Goal: Task Accomplishment & Management: Use online tool/utility

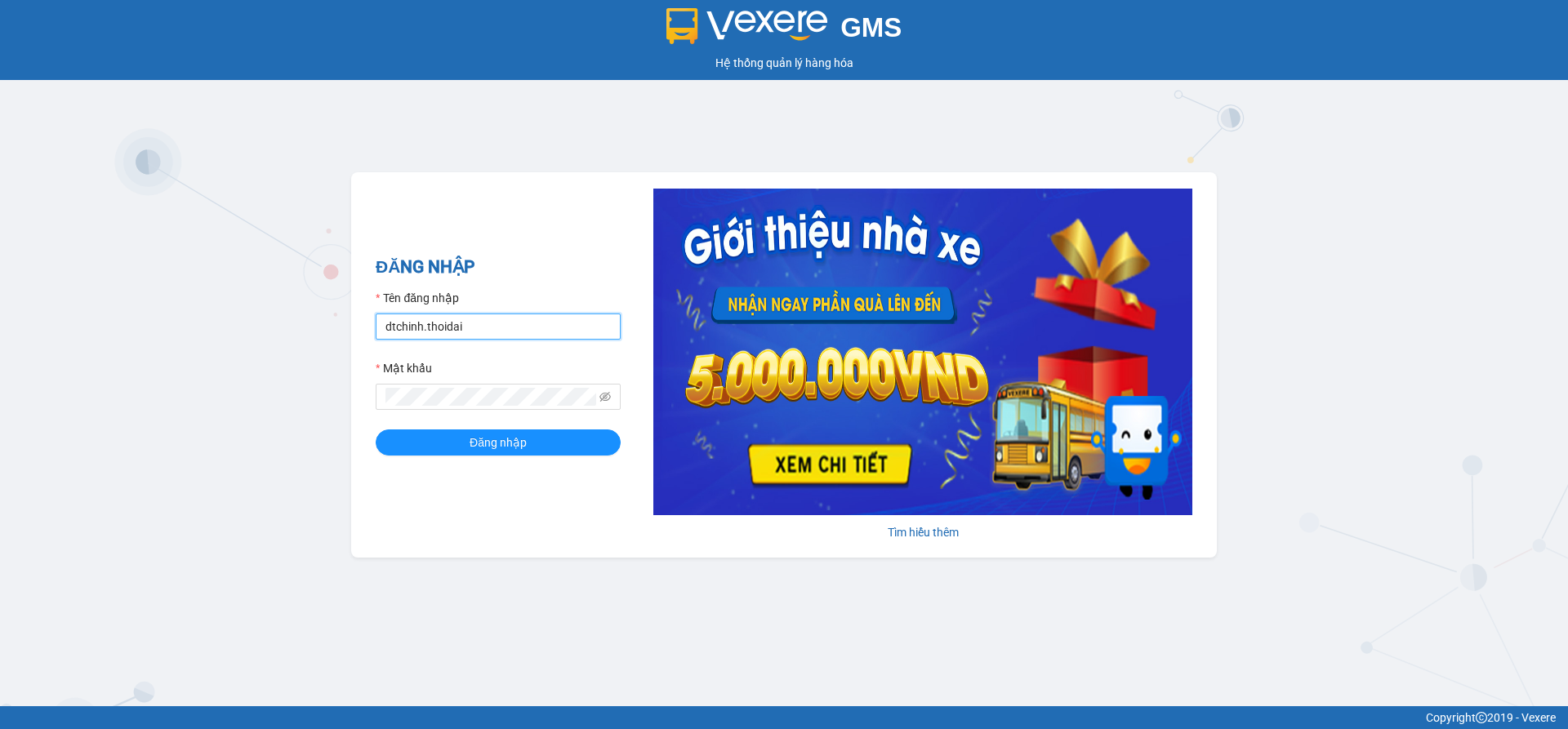
click at [472, 326] on input "dtchinh.thoidai" at bounding box center [497, 327] width 245 height 26
type input "d"
type input "lthien.thoidai"
click at [452, 447] on button "Đăng nhập" at bounding box center [497, 443] width 245 height 26
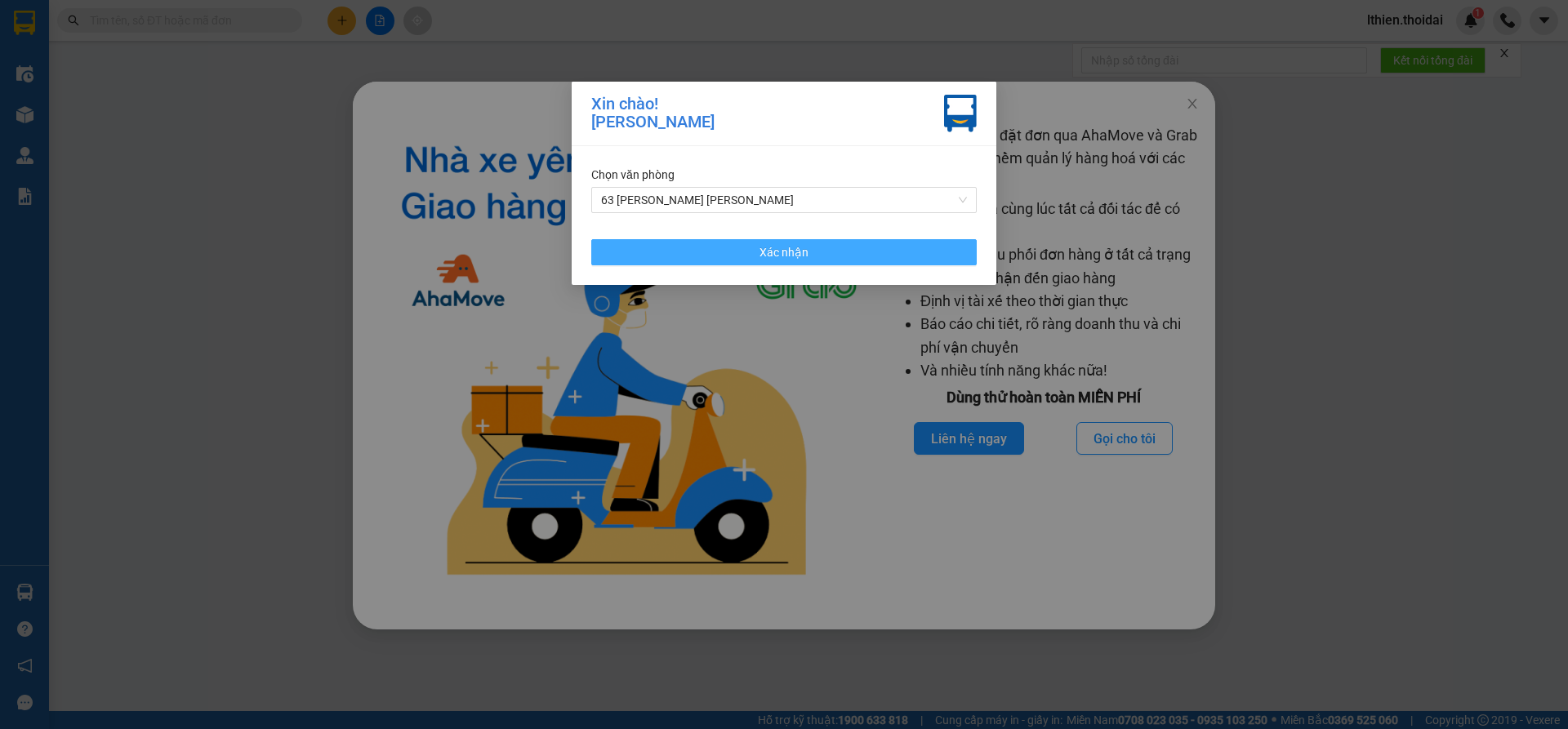
click at [752, 243] on button "Xác nhận" at bounding box center [784, 252] width 385 height 26
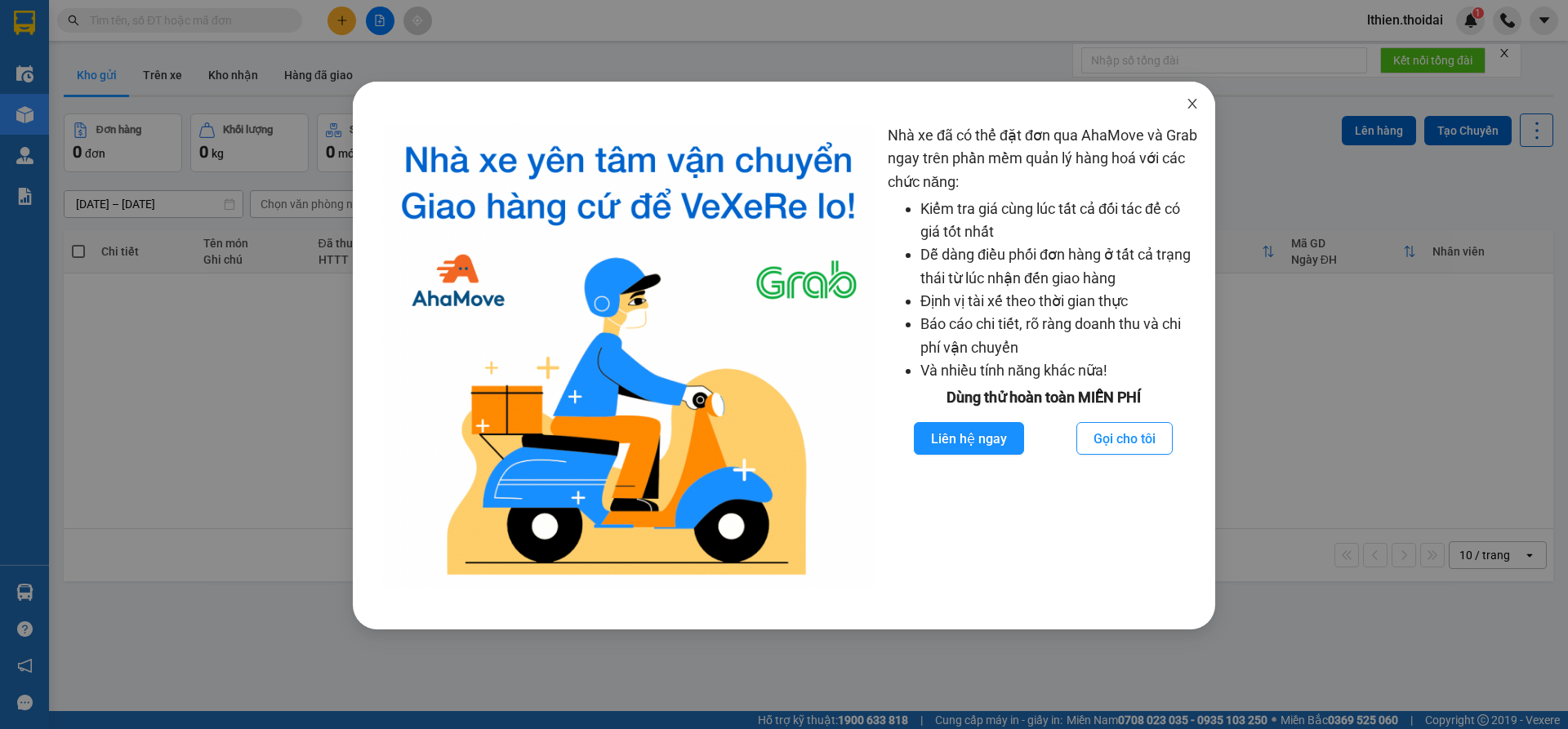
click at [1190, 101] on icon "close" at bounding box center [1192, 104] width 13 height 13
